Goal: Find specific page/section: Find specific page/section

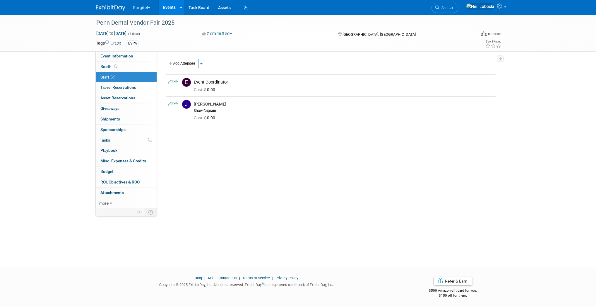
click at [110, 5] on link at bounding box center [114, 5] width 36 height 5
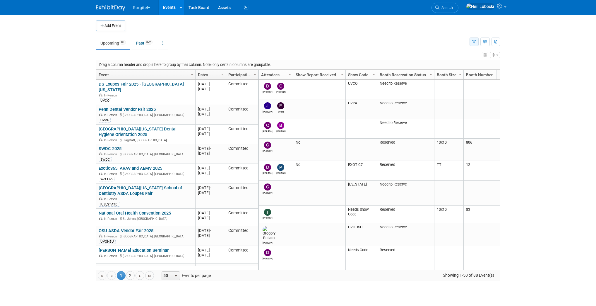
click at [473, 41] on icon "button" at bounding box center [474, 42] width 4 height 4
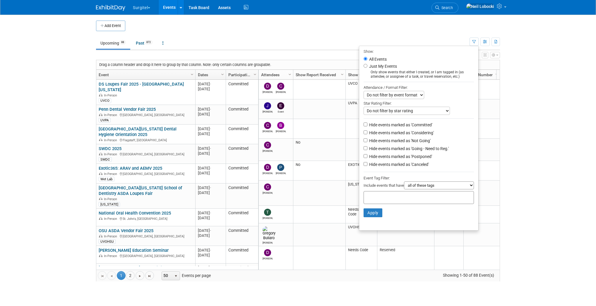
click at [394, 34] on td "Upcoming 88 Past 872 All Events 960 Past and Upcoming Grouped Annually Events g…" at bounding box center [283, 40] width 374 height 19
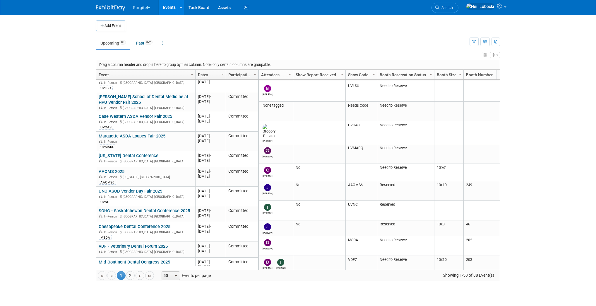
click at [78, 103] on body "Surgitel Choose Workspace: Surgitel SurgiTel Test Events Add Event Bulk Upload …" at bounding box center [298, 153] width 596 height 306
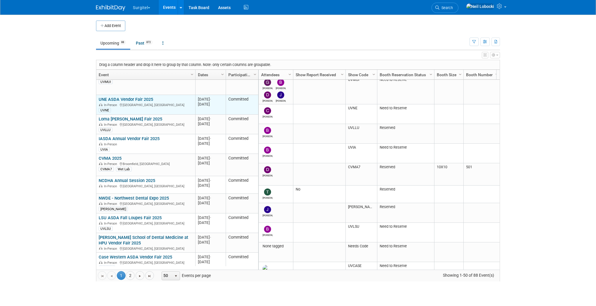
scroll to position [112, 0]
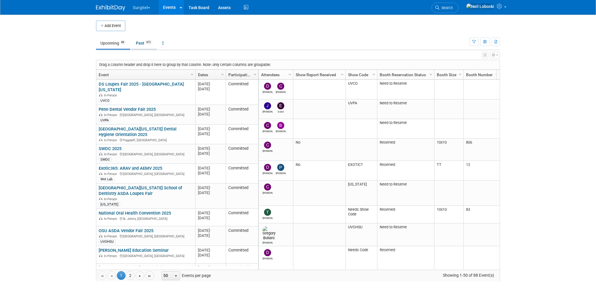
click at [143, 45] on link "Past 872" at bounding box center [144, 42] width 25 height 11
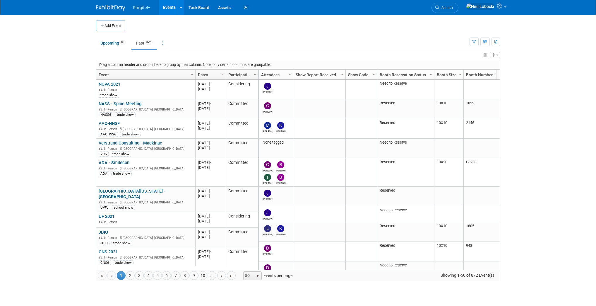
click at [206, 73] on link "Dates" at bounding box center [210, 75] width 24 height 10
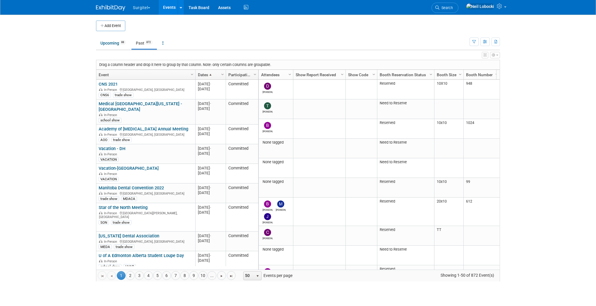
click at [206, 73] on link "Dates" at bounding box center [210, 75] width 24 height 10
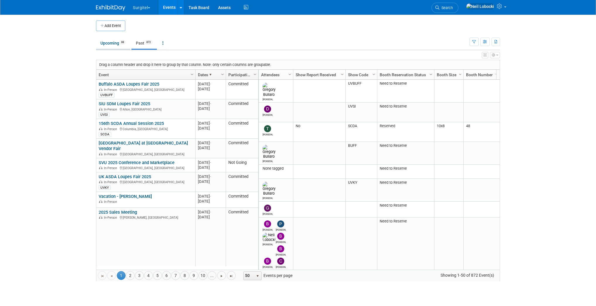
click at [107, 46] on link "Upcoming 88" at bounding box center [113, 42] width 34 height 11
